Goal: Transaction & Acquisition: Purchase product/service

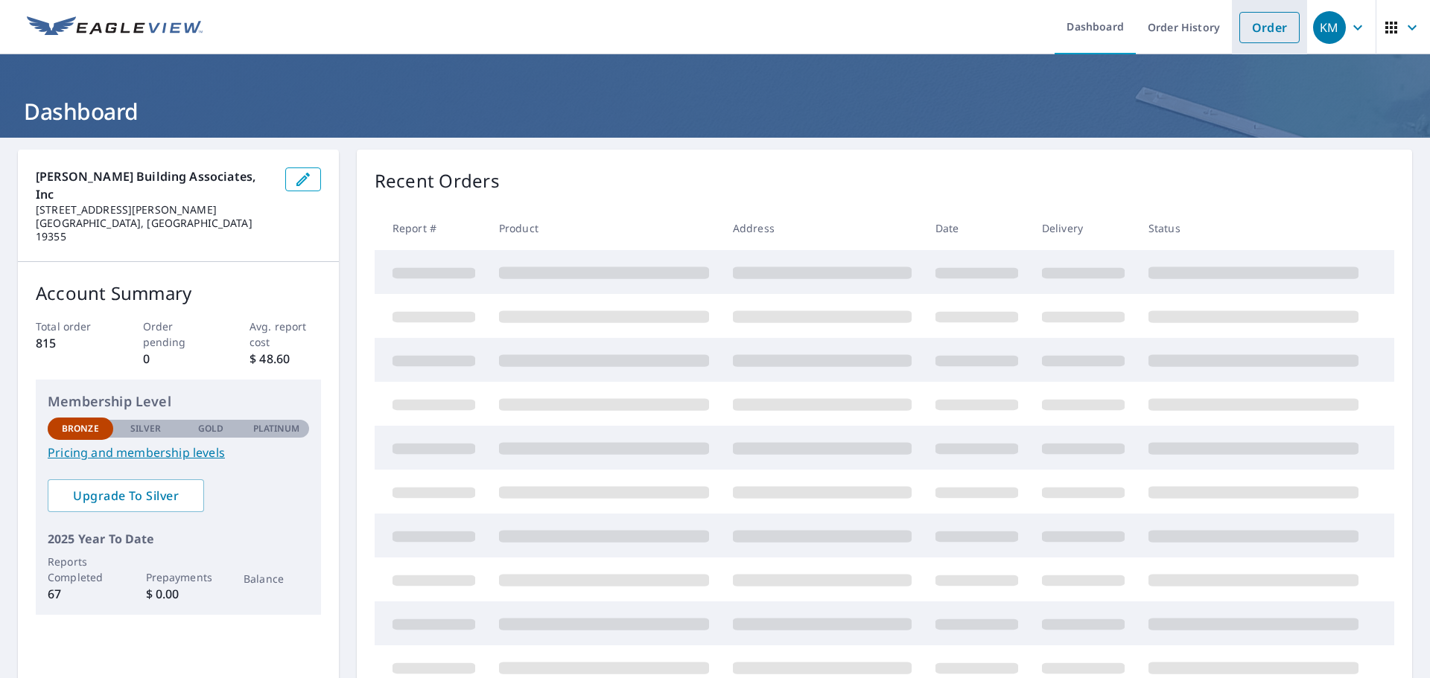
click at [1249, 19] on link "Order" at bounding box center [1269, 27] width 60 height 31
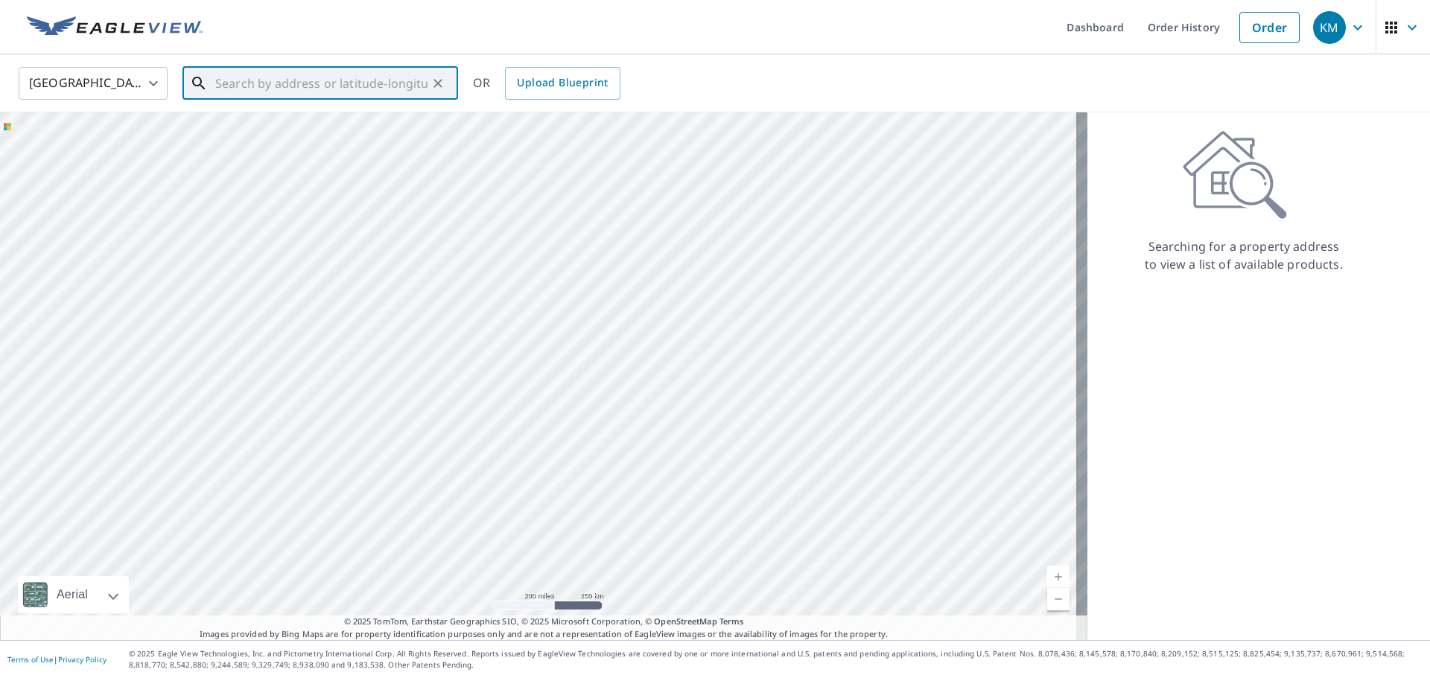
click at [354, 84] on input "text" at bounding box center [321, 84] width 212 height 42
click at [297, 124] on span "[STREET_ADDRESS]" at bounding box center [329, 127] width 234 height 18
type input "[STREET_ADDRESS]"
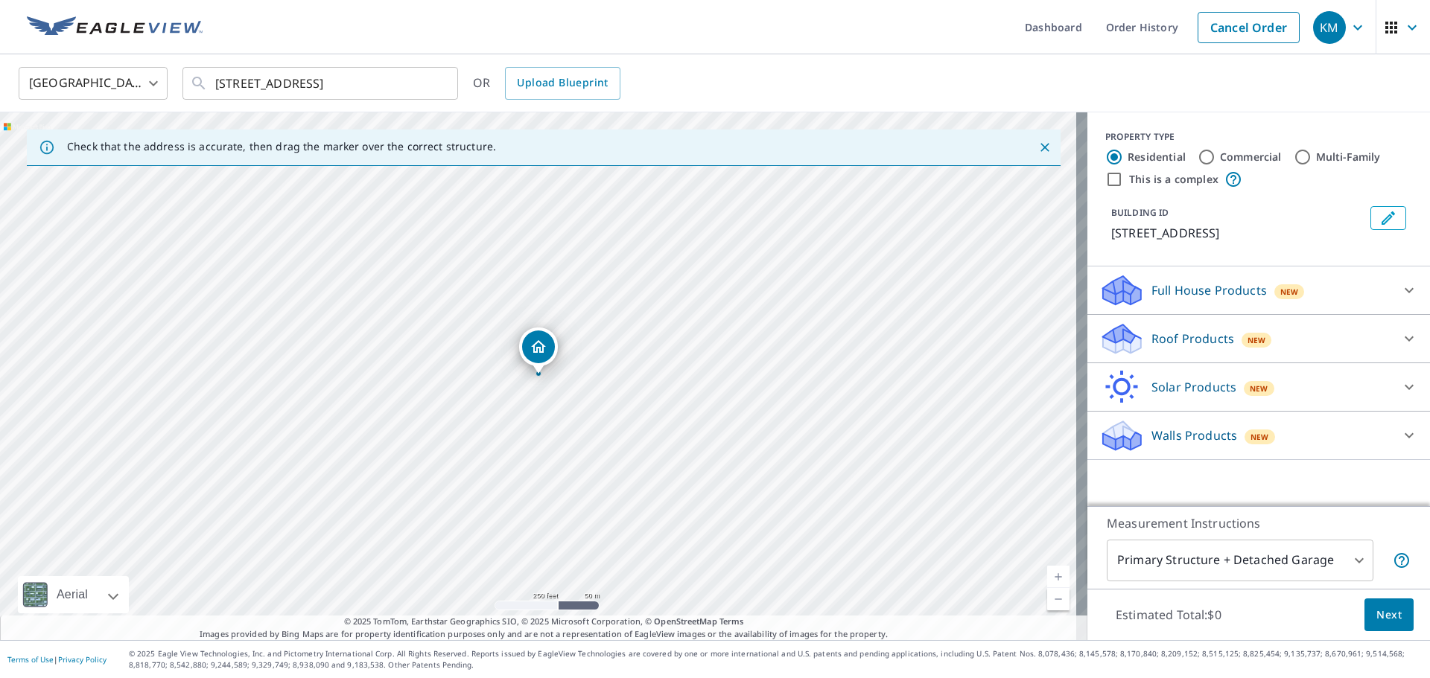
click at [1182, 332] on p "Roof Products" at bounding box center [1192, 339] width 83 height 18
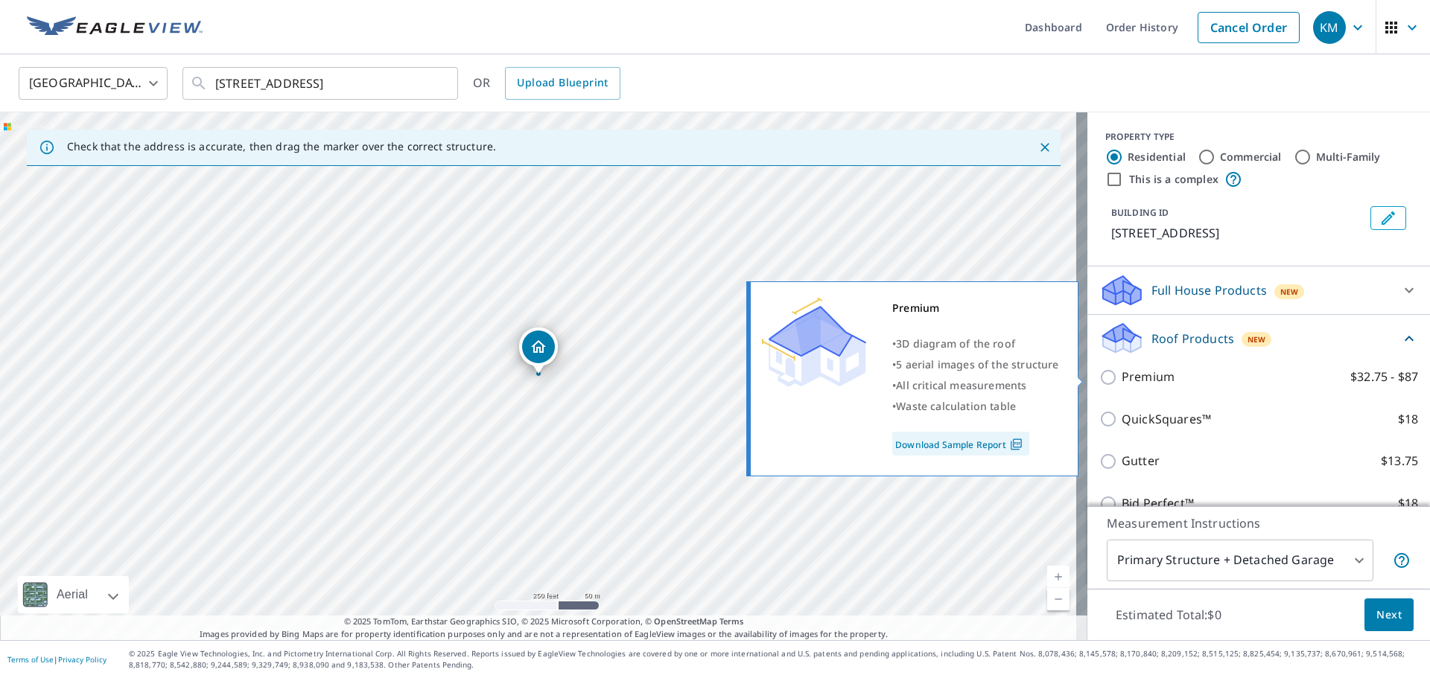
click at [1156, 382] on p "Premium" at bounding box center [1147, 377] width 53 height 19
click at [1121, 382] on input "Premium $32.75 - $87" at bounding box center [1110, 378] width 22 height 18
checkbox input "true"
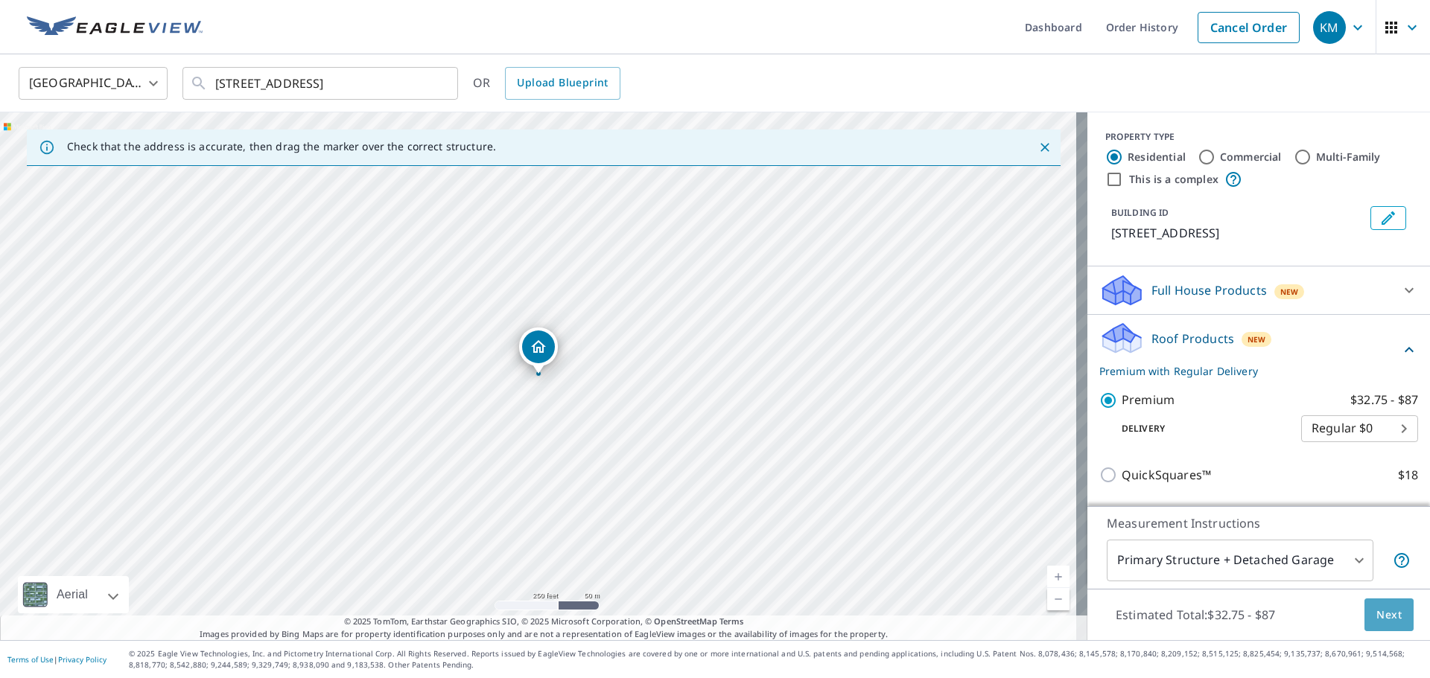
click at [1364, 619] on button "Next" at bounding box center [1388, 616] width 49 height 34
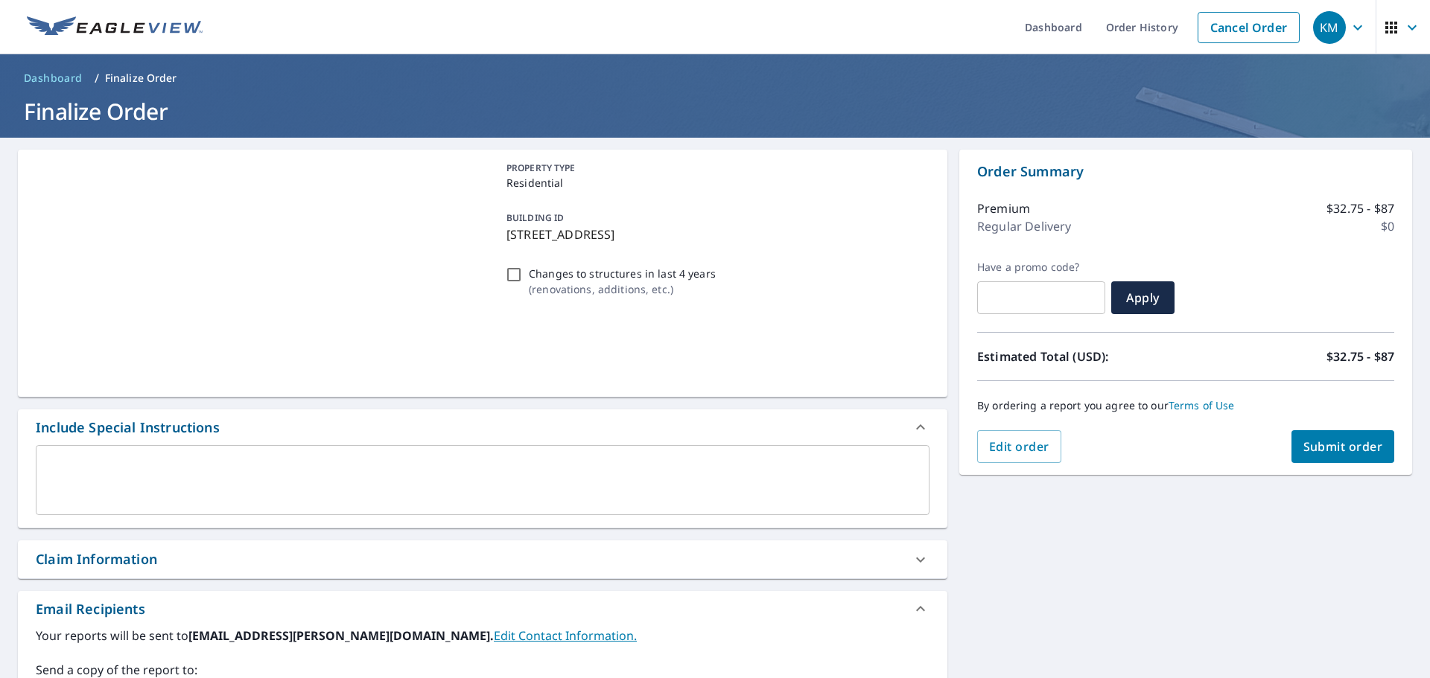
click at [1320, 445] on span "Submit order" at bounding box center [1343, 447] width 80 height 16
